Goal: Information Seeking & Learning: Stay updated

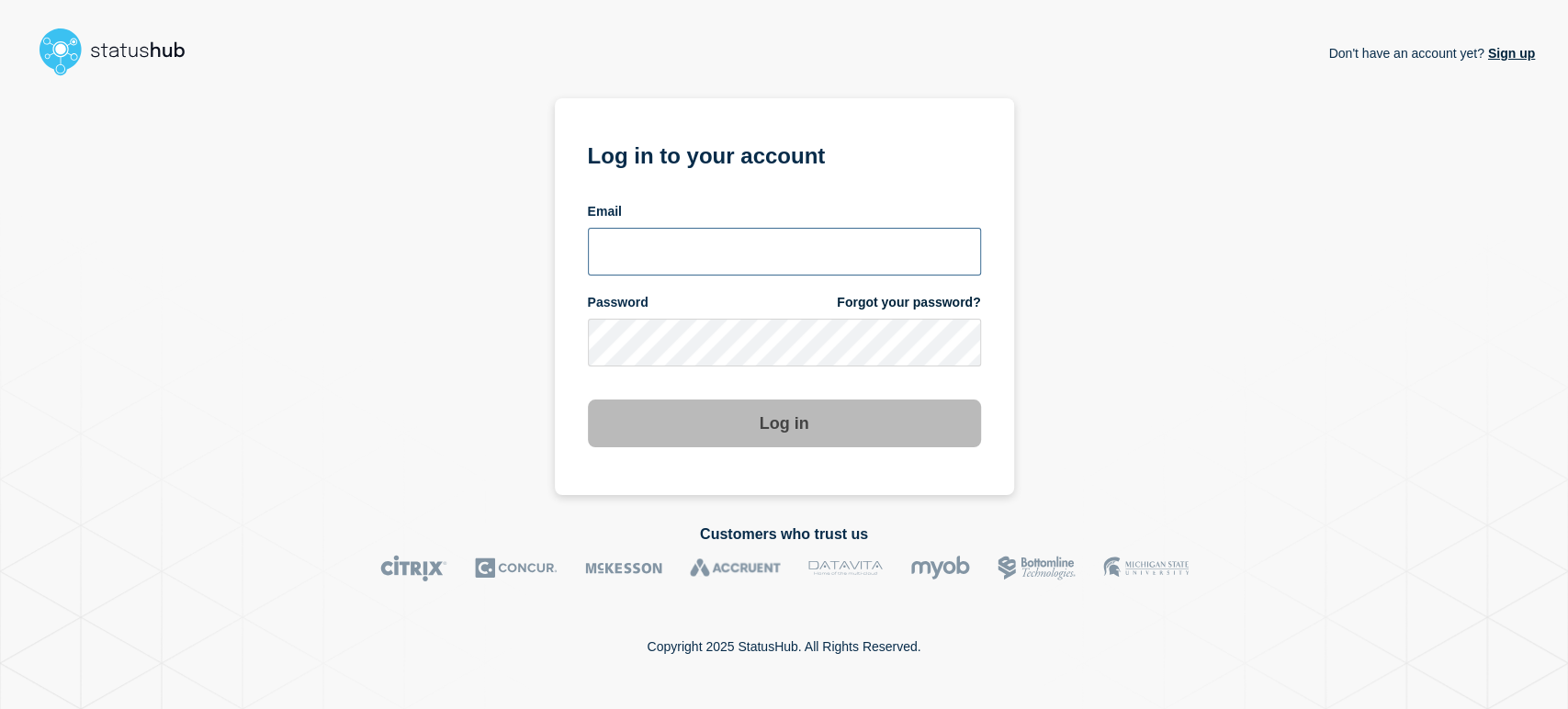
click at [658, 253] on input "email input" at bounding box center [785, 251] width 393 height 48
type input "sean.webb@conexon.us"
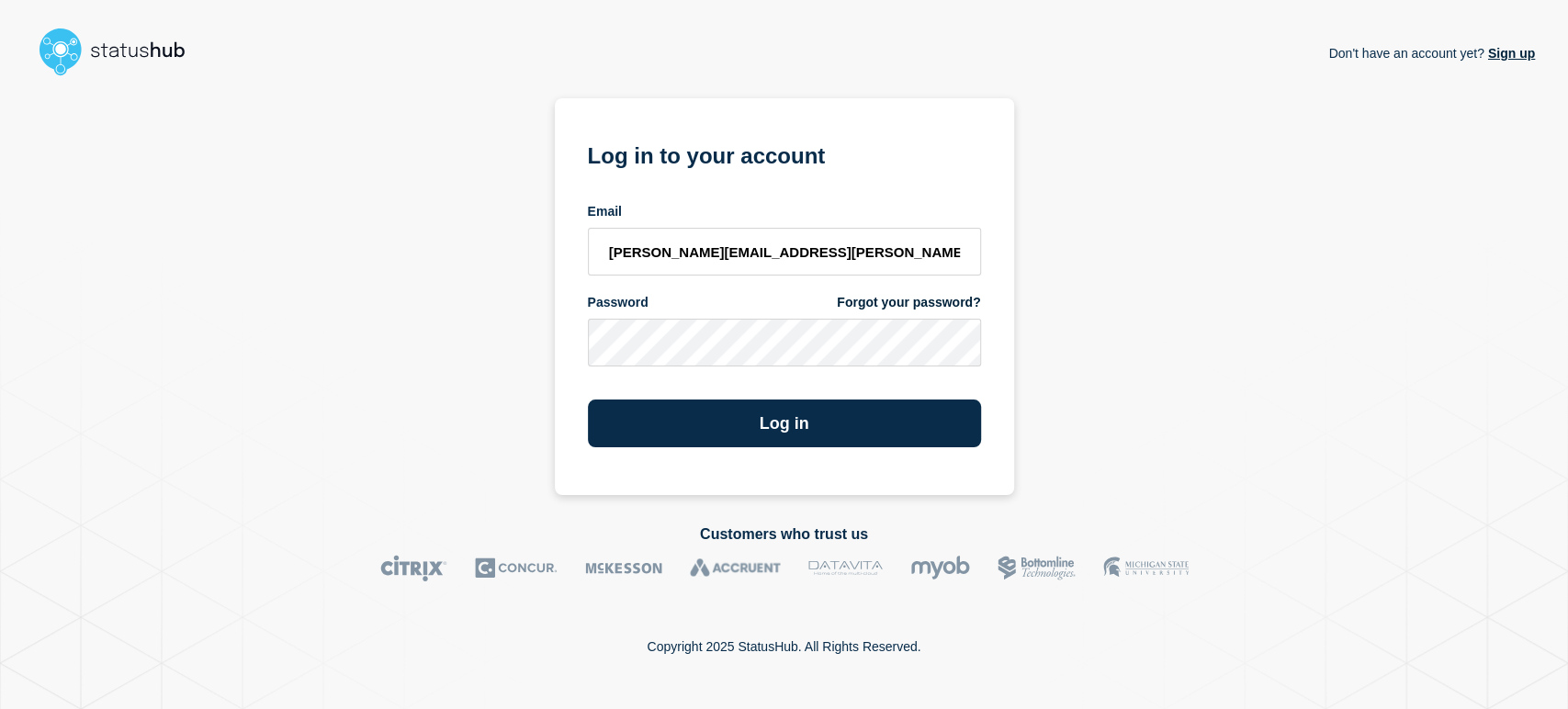
click at [776, 316] on div "Password Forgot your password?" at bounding box center [785, 330] width 393 height 72
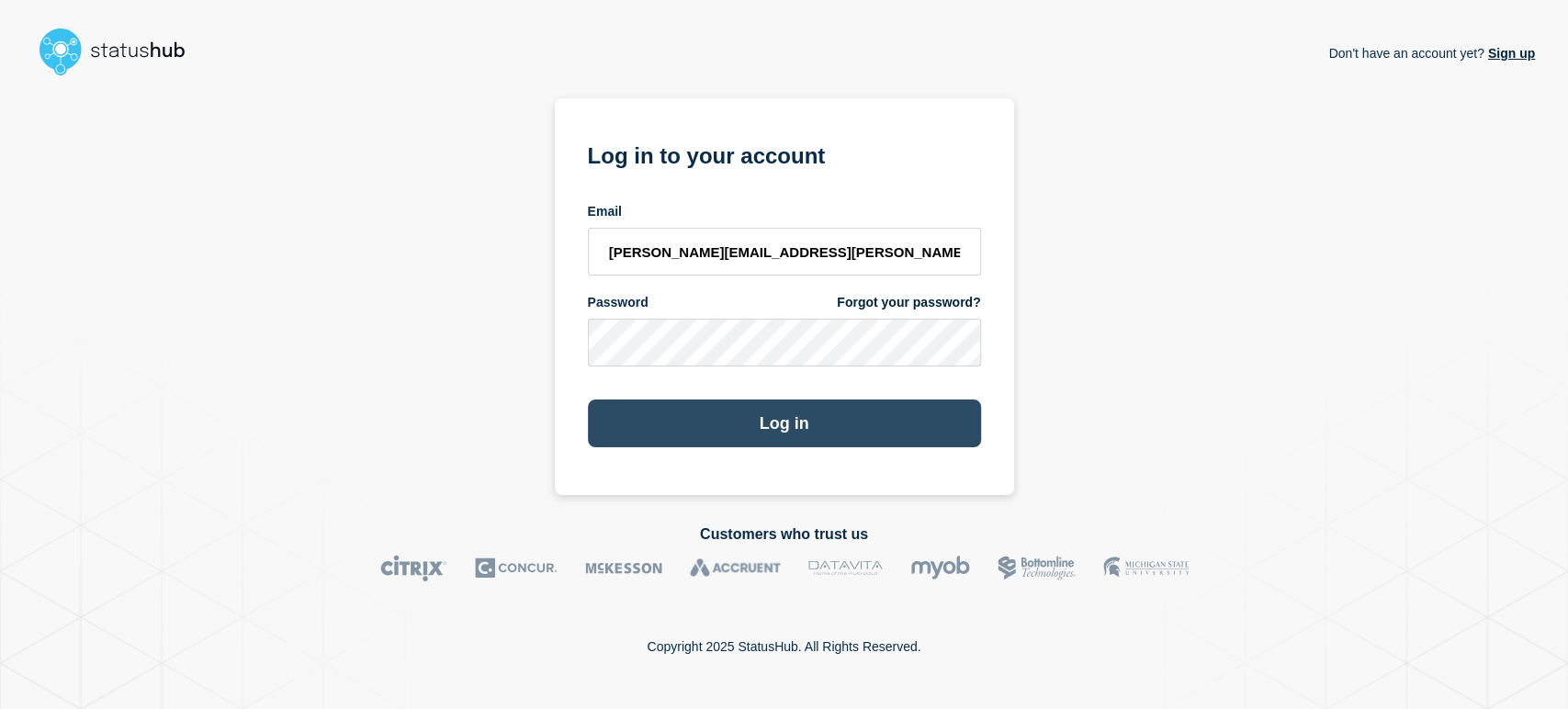
click at [687, 434] on button "Log in" at bounding box center [785, 423] width 393 height 48
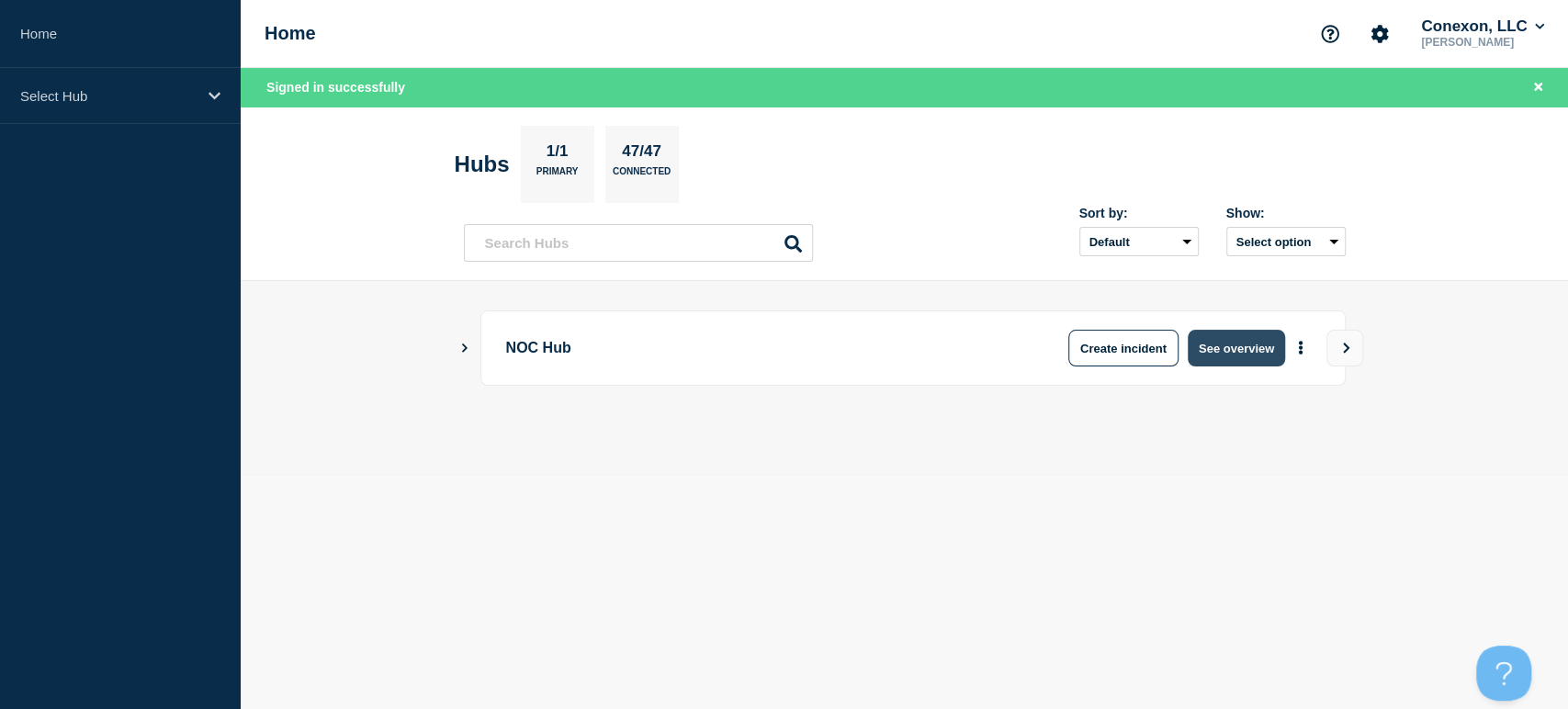
click at [1220, 347] on button "See overview" at bounding box center [1236, 347] width 97 height 37
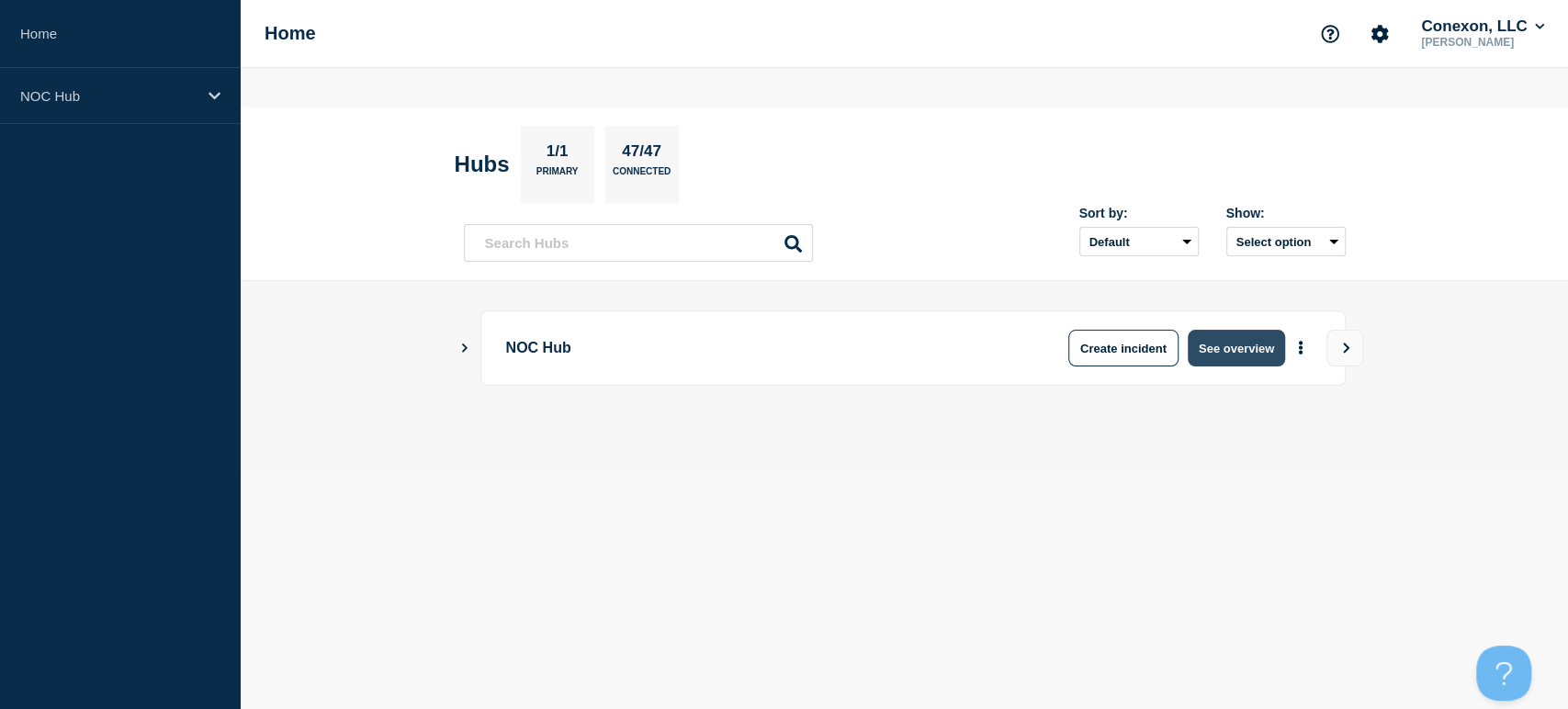
click at [1220, 347] on button "See overview" at bounding box center [1236, 347] width 97 height 37
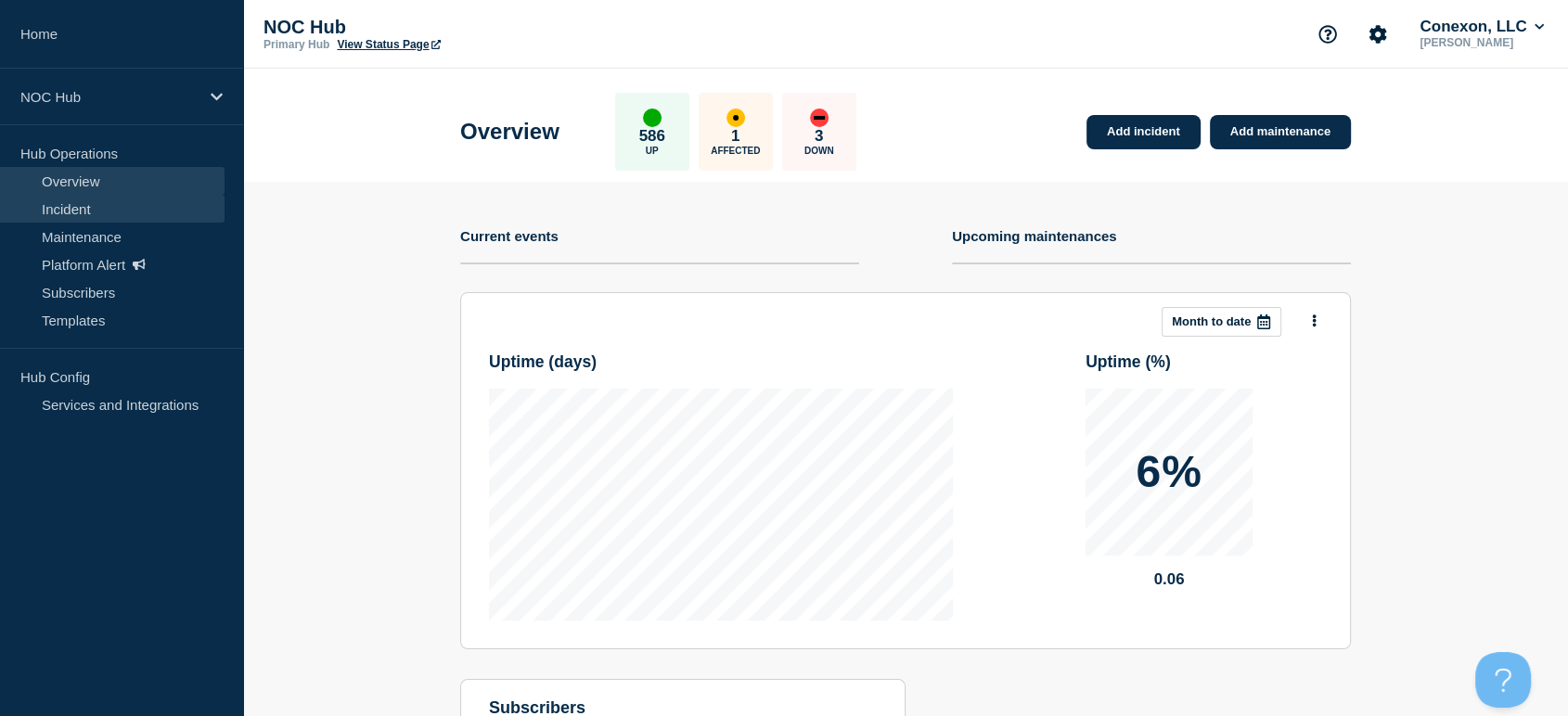
click at [45, 214] on link "Incident" at bounding box center [112, 208] width 224 height 27
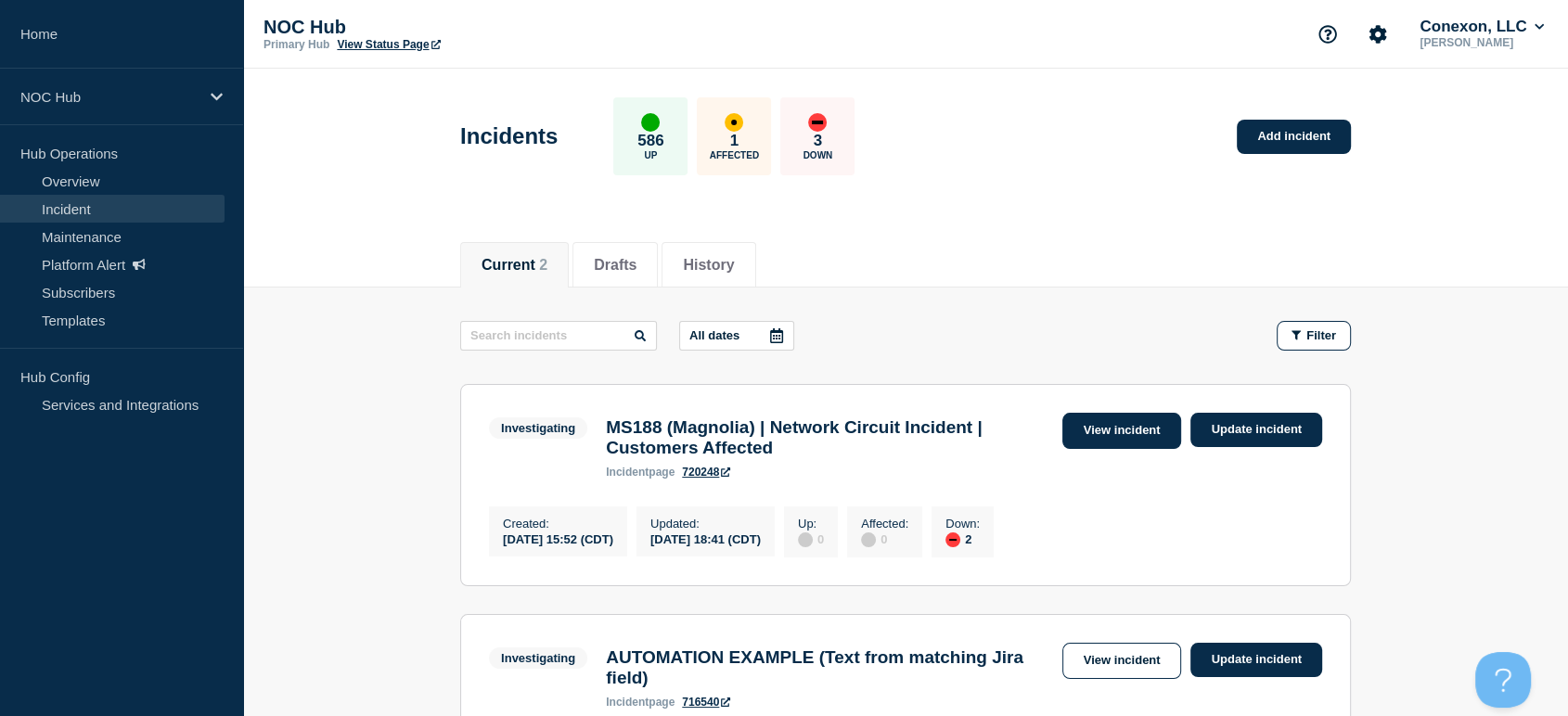
click at [1094, 433] on link "View incident" at bounding box center [1122, 430] width 119 height 36
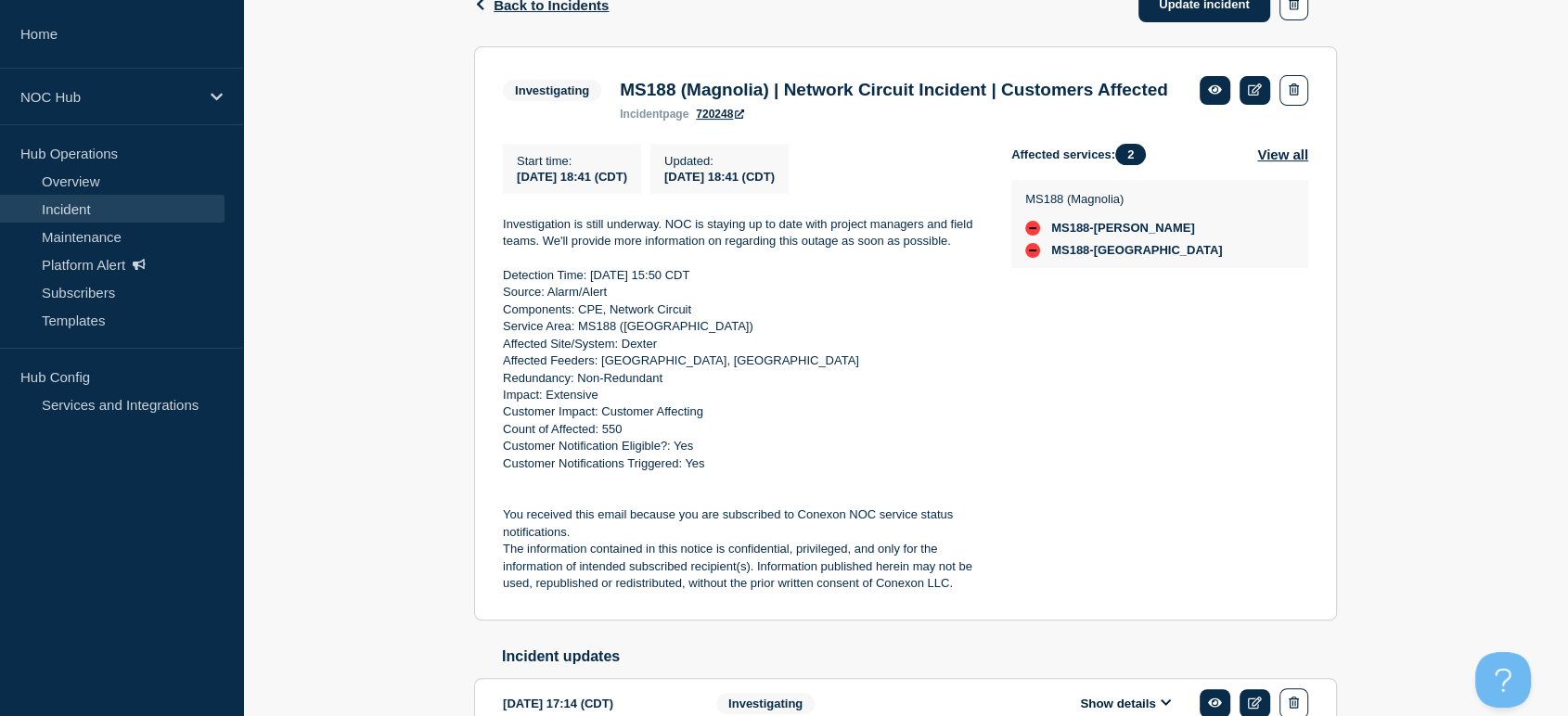
scroll to position [311, 0]
